Goal: Information Seeking & Learning: Learn about a topic

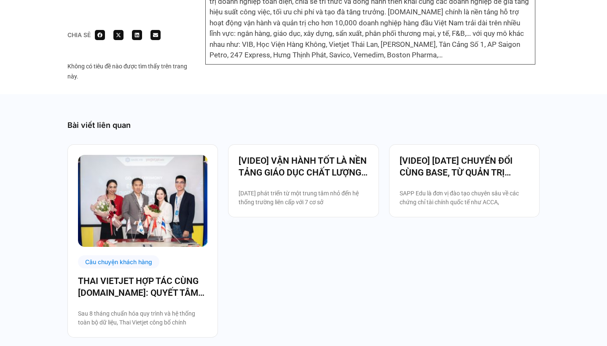
scroll to position [2600, 0]
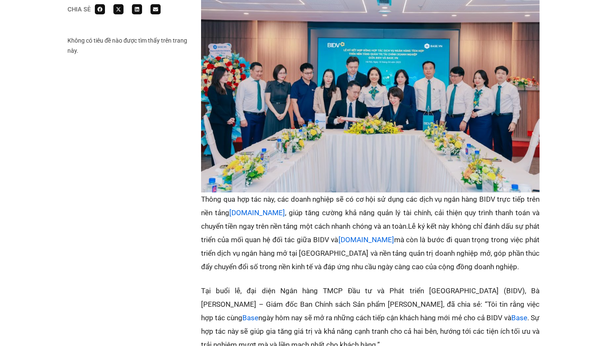
scroll to position [657, 0]
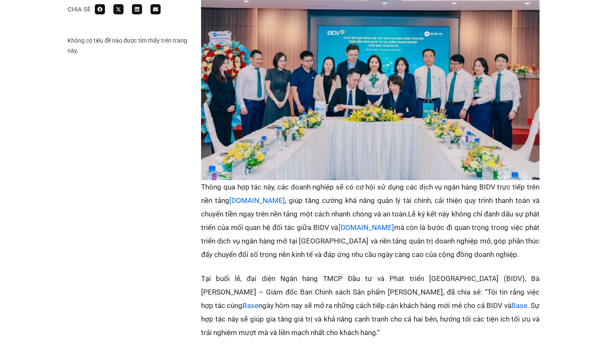
click at [285, 234] on p "Thông qua hợp tác này, các doanh nghiệp sẽ có cơ hội sử dụng các dịch vụ ngân h…" at bounding box center [370, 220] width 338 height 81
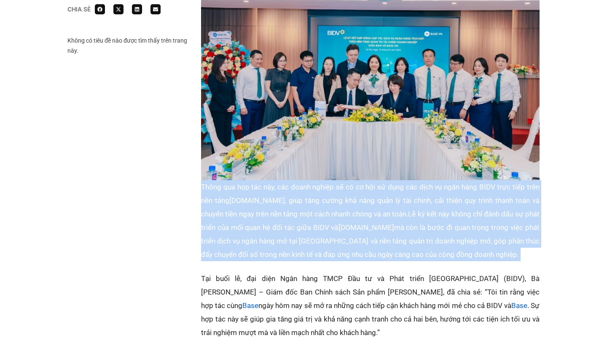
click at [260, 245] on p "Thông qua hợp tác này, các doanh nghiệp sẽ có cơ hội sử dụng các dịch vụ ngân h…" at bounding box center [370, 220] width 338 height 81
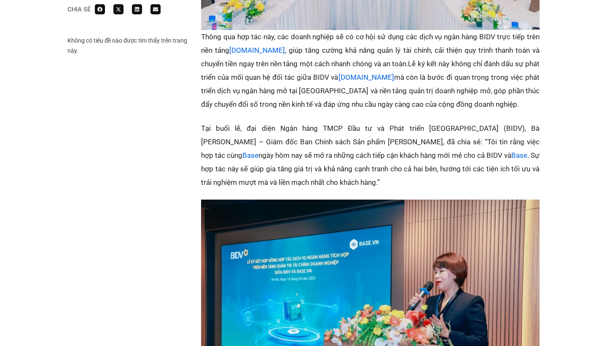
scroll to position [811, 0]
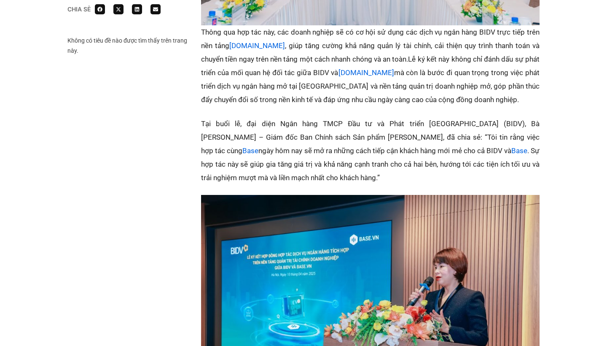
click at [281, 161] on p "Tại buổi lễ, đại diện Ngân hàng TMCP Đầu tư và Phát triển Việt Nam (BIDV), Bà Đ…" at bounding box center [370, 150] width 338 height 67
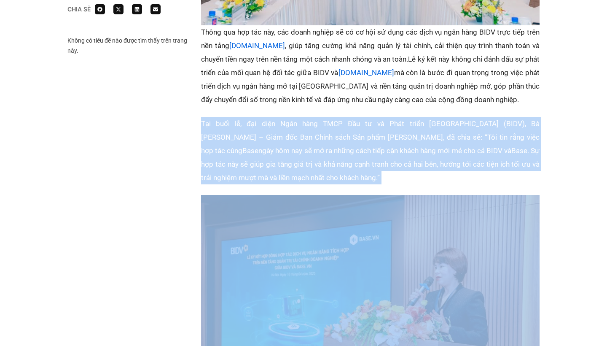
click at [281, 161] on p "Tại buổi lễ, đại diện Ngân hàng TMCP Đầu tư và Phát triển Việt Nam (BIDV), Bà Đ…" at bounding box center [370, 150] width 338 height 67
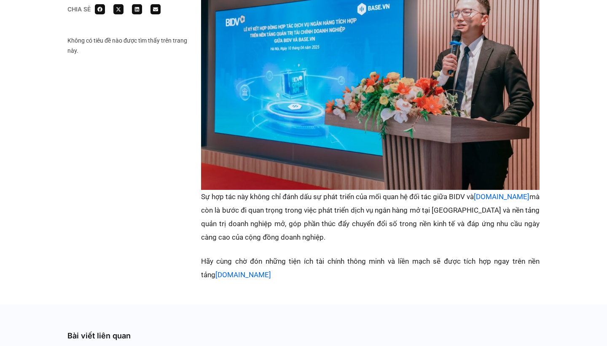
scroll to position [1334, 0]
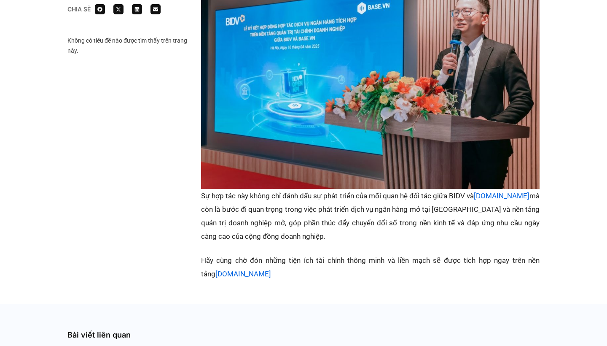
click at [274, 219] on p "Sự hợp tác này không chỉ đánh dấu sự phát triển của mối quan hệ đối tác giữa BI…" at bounding box center [370, 216] width 338 height 54
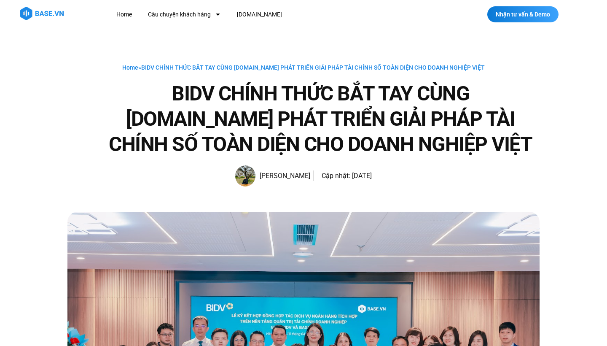
scroll to position [0, 0]
